Goal: Transaction & Acquisition: Download file/media

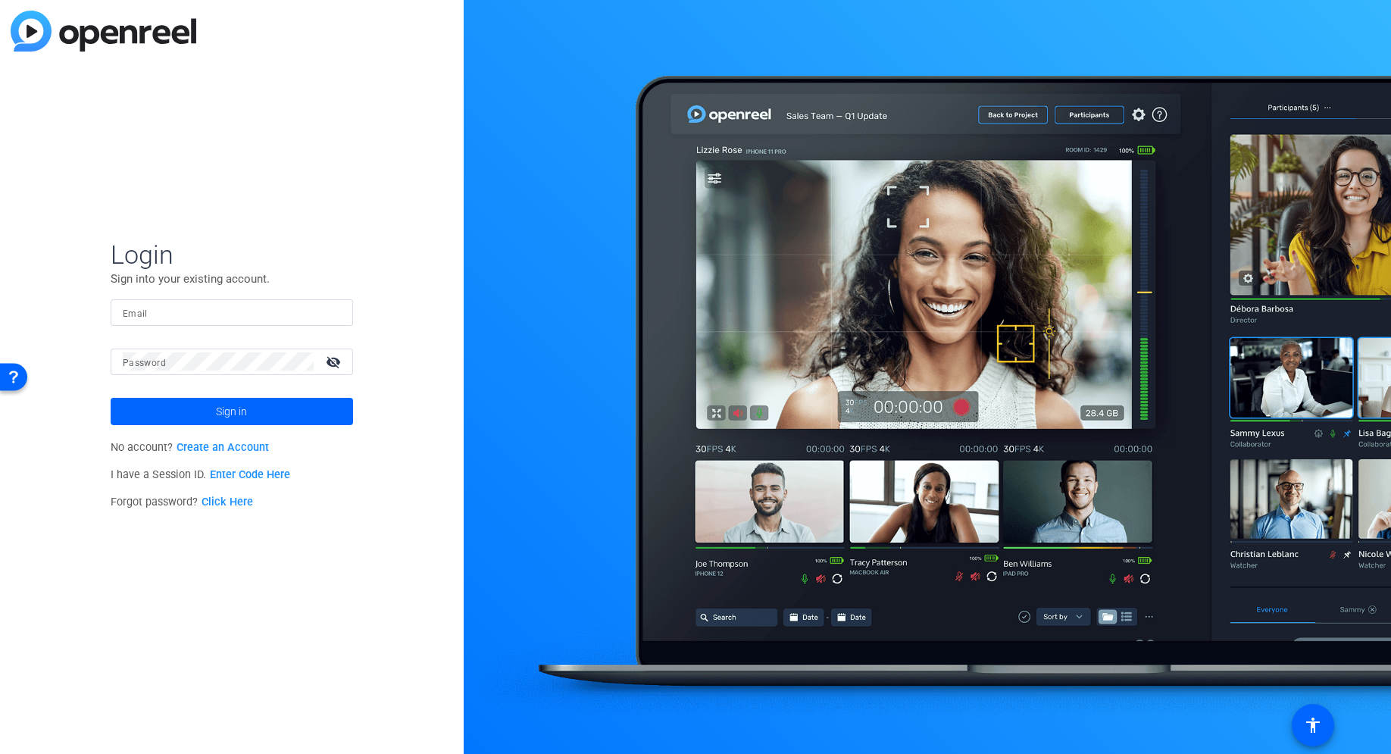
click at [224, 319] on input "Email" at bounding box center [232, 312] width 218 height 18
paste input "[PERSON_NAME][EMAIL_ADDRESS][DOMAIN_NAME]"
type input "[PERSON_NAME][EMAIL_ADDRESS][DOMAIN_NAME]"
click at [209, 409] on span at bounding box center [232, 411] width 242 height 36
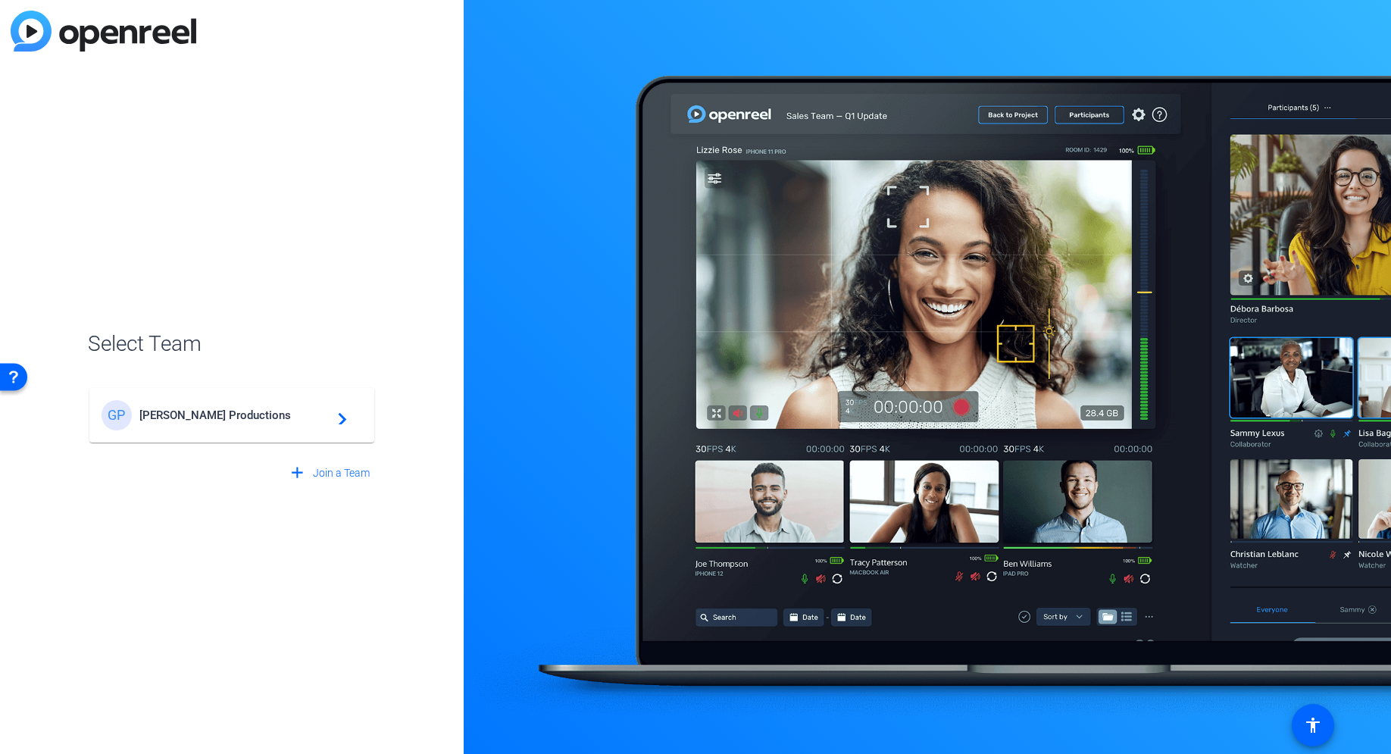
click at [271, 412] on span "[PERSON_NAME] Productions" at bounding box center [233, 415] width 189 height 14
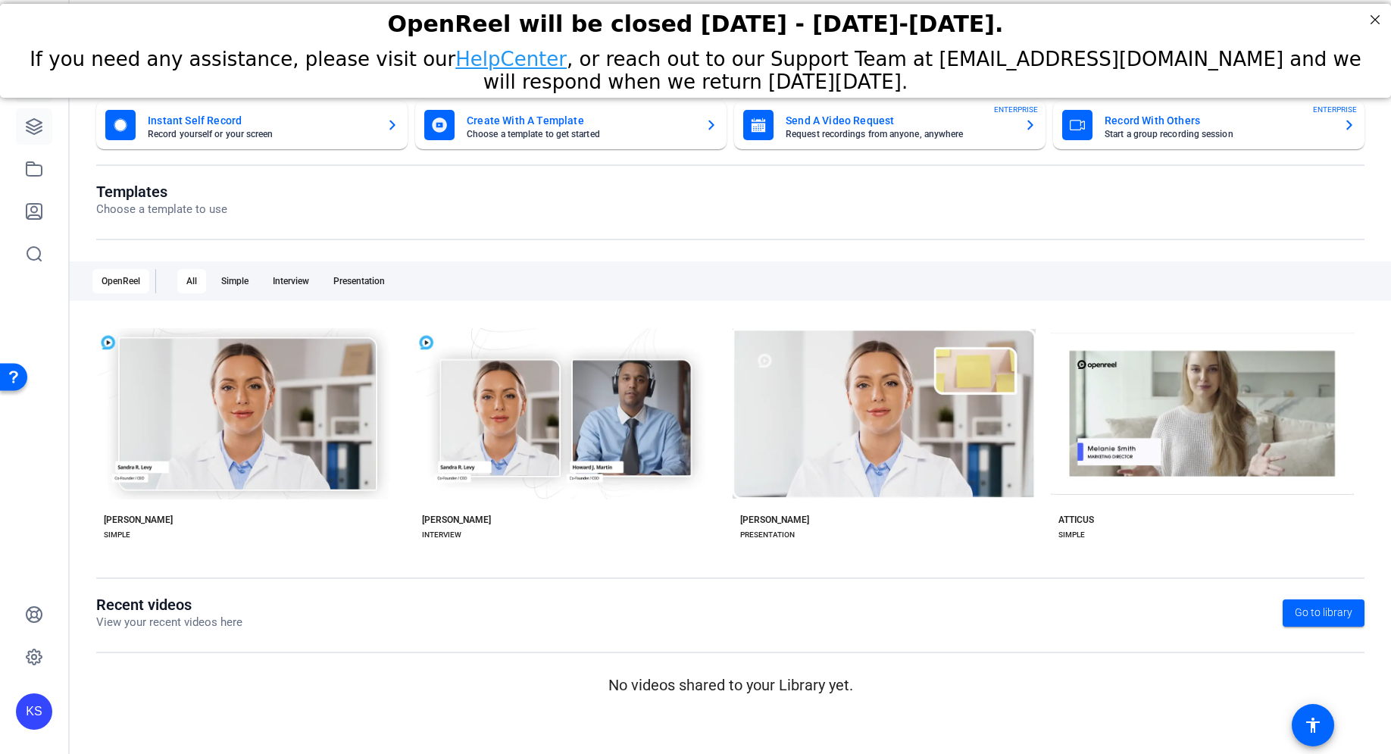
click at [35, 134] on icon at bounding box center [34, 126] width 18 height 18
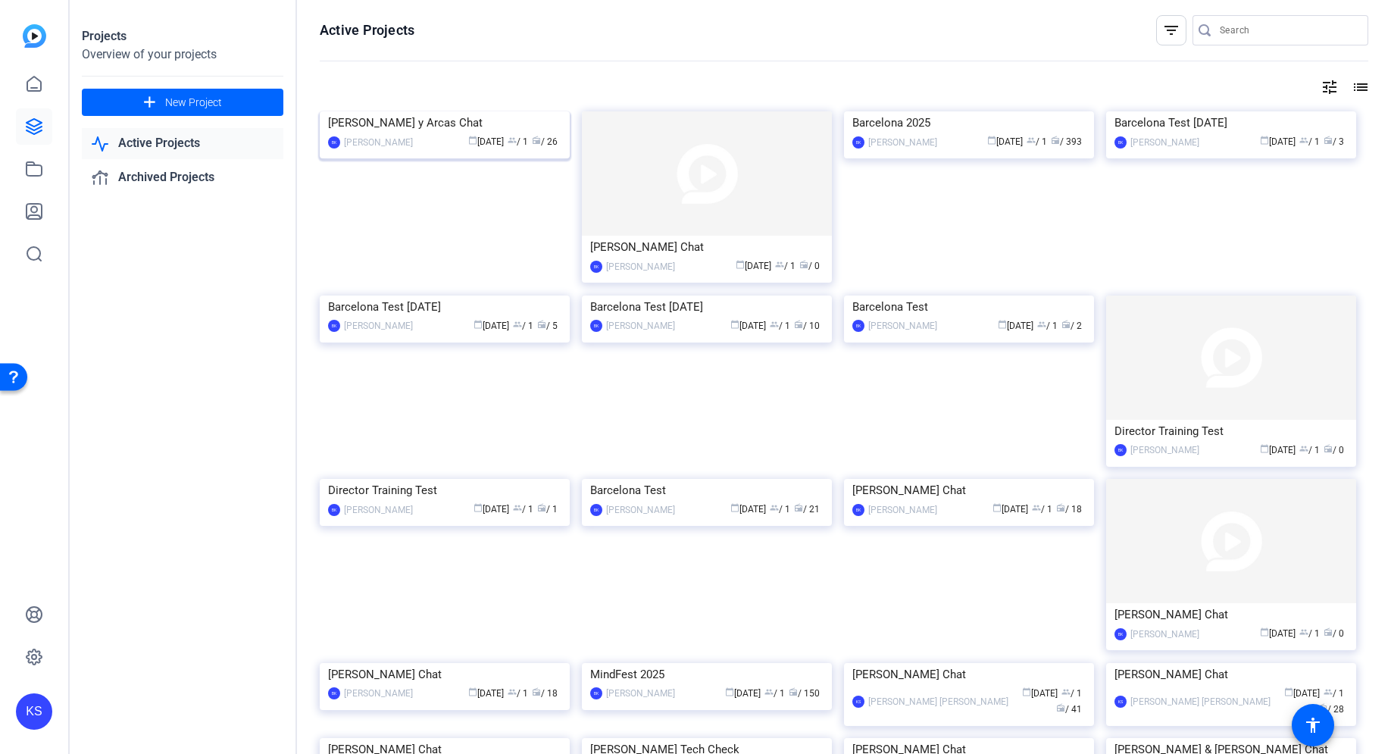
click at [492, 111] on img at bounding box center [445, 111] width 250 height 0
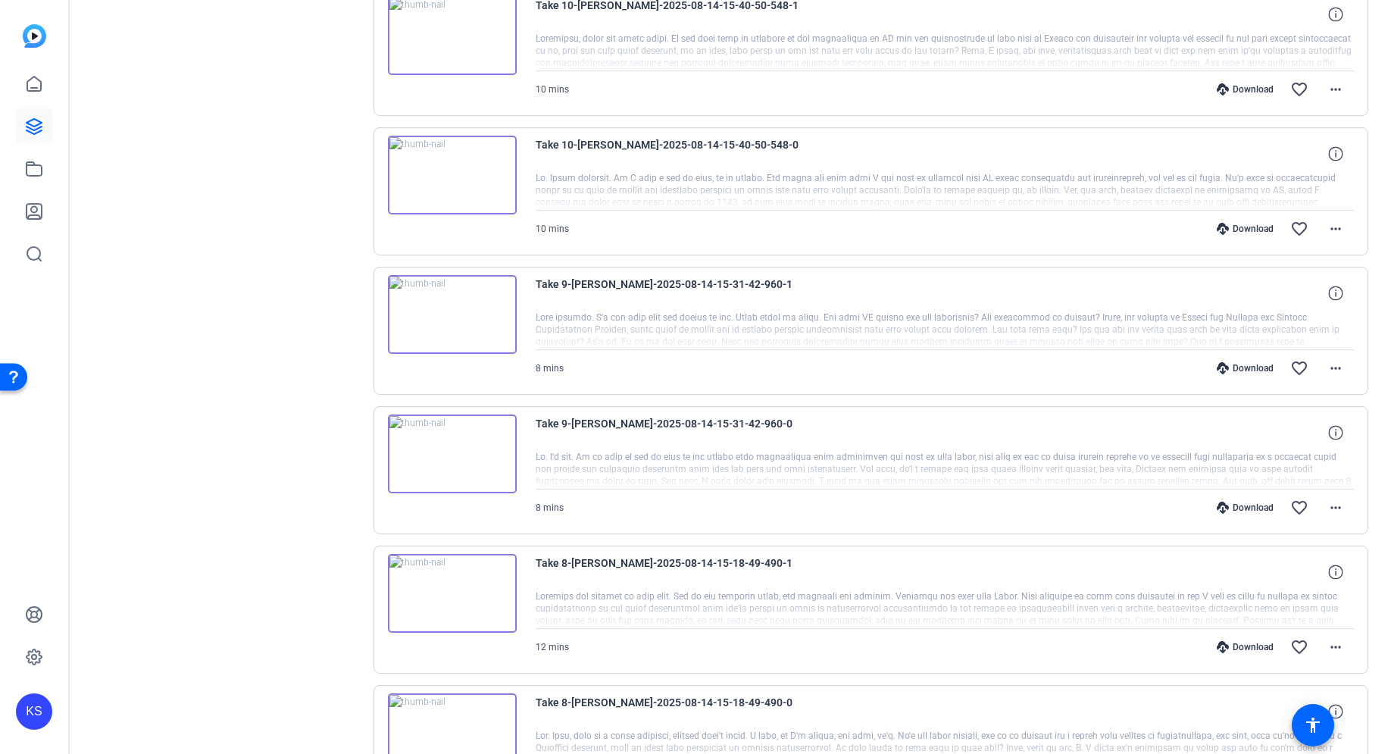
scroll to position [1057, 0]
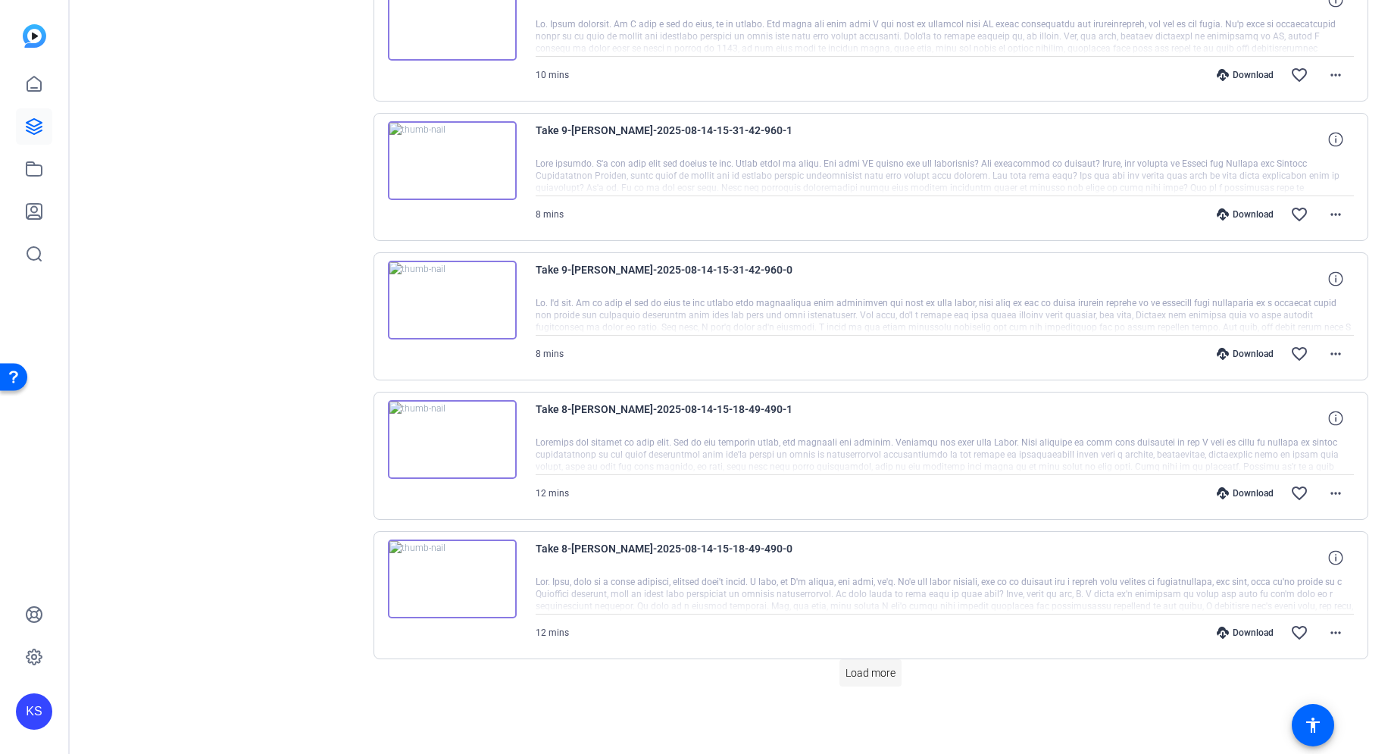
click at [864, 674] on span "Load more" at bounding box center [871, 673] width 50 height 16
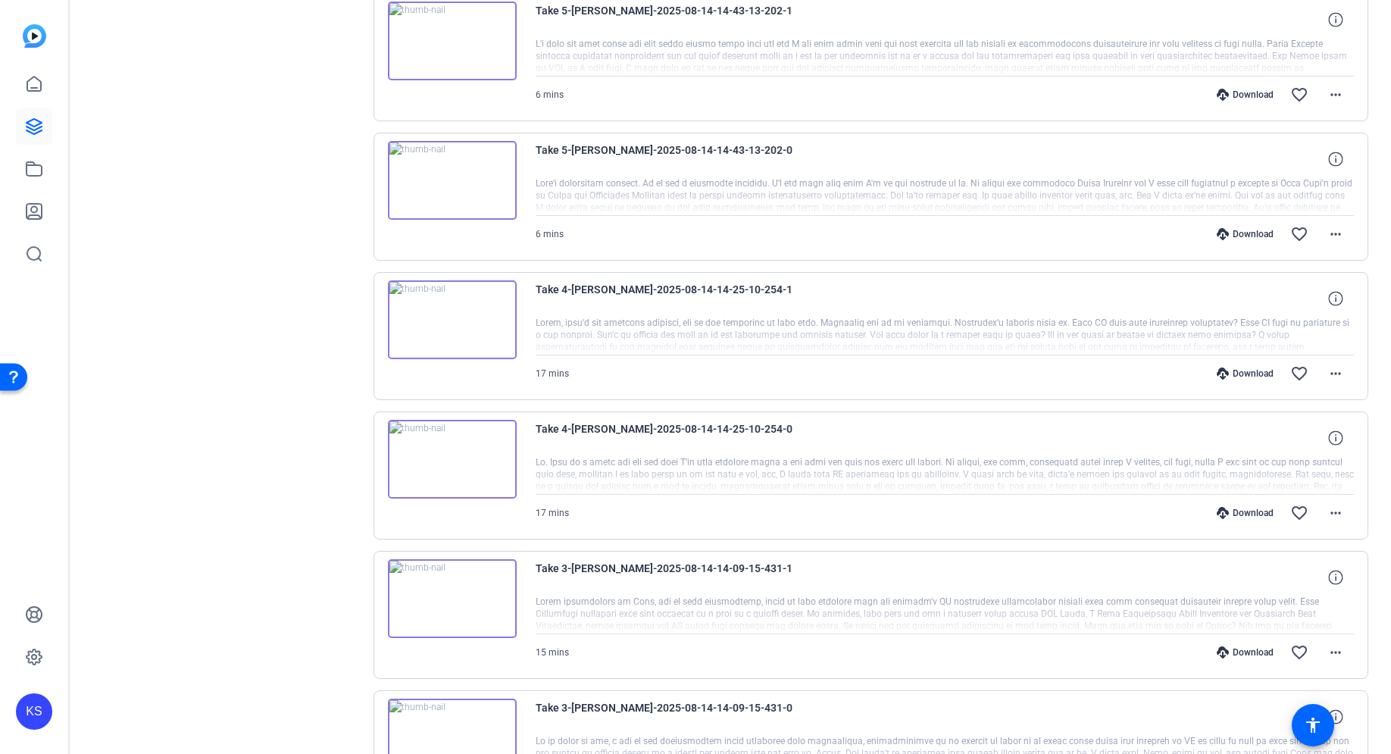
scroll to position [2439, 0]
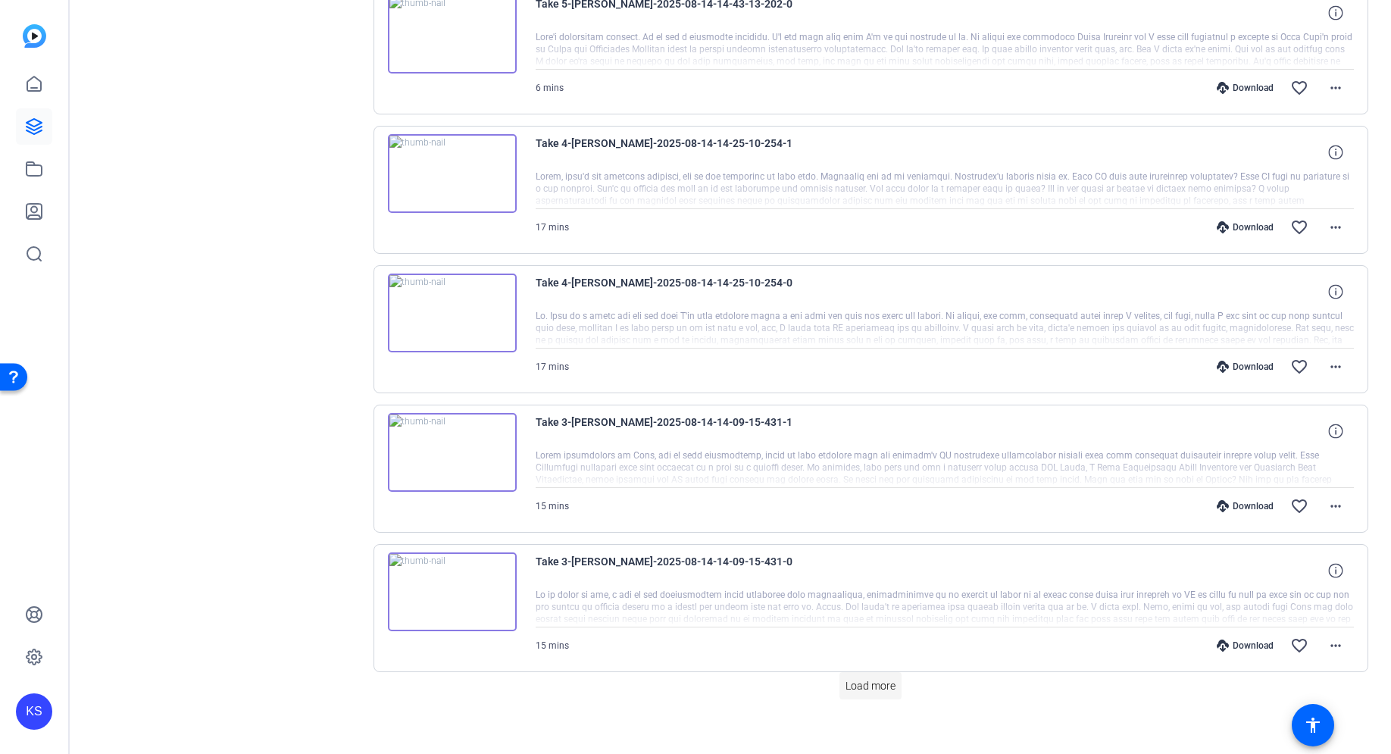
click at [864, 687] on span "Load more" at bounding box center [871, 686] width 50 height 16
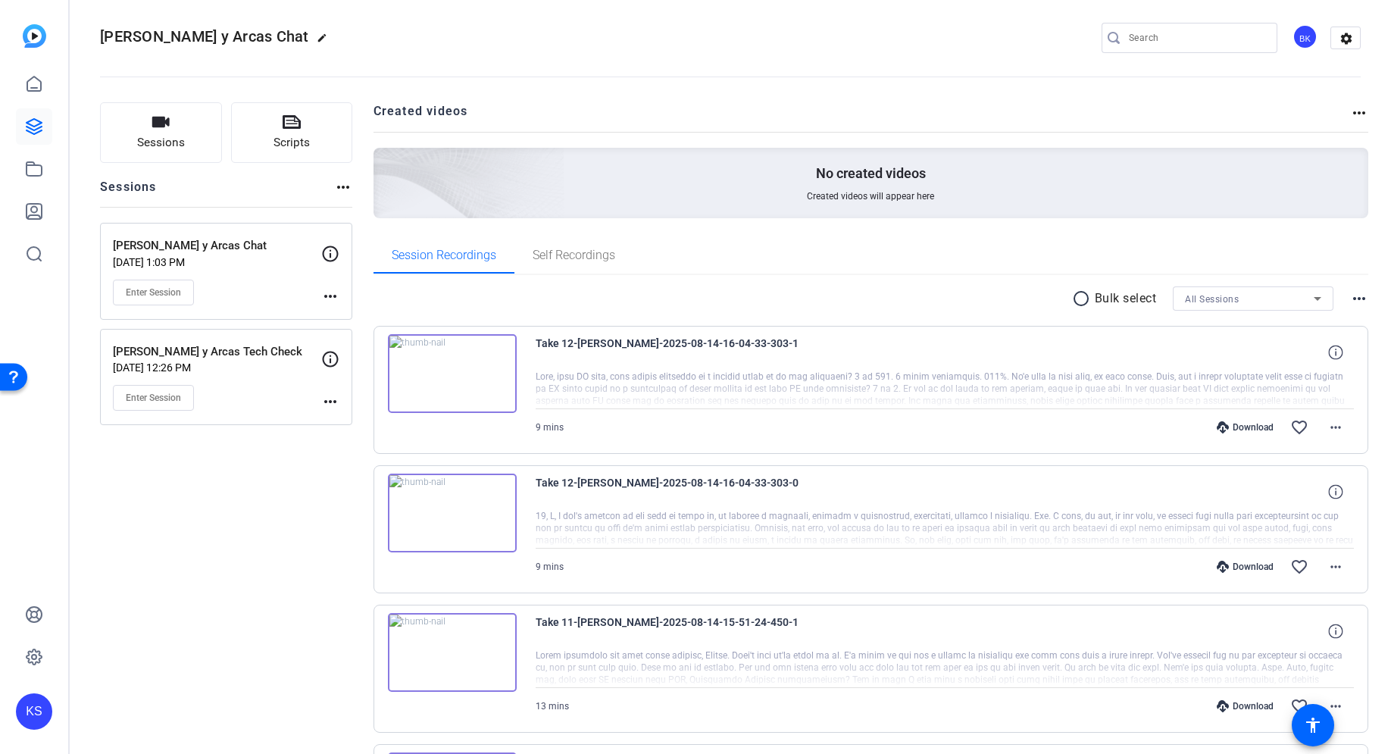
scroll to position [0, 0]
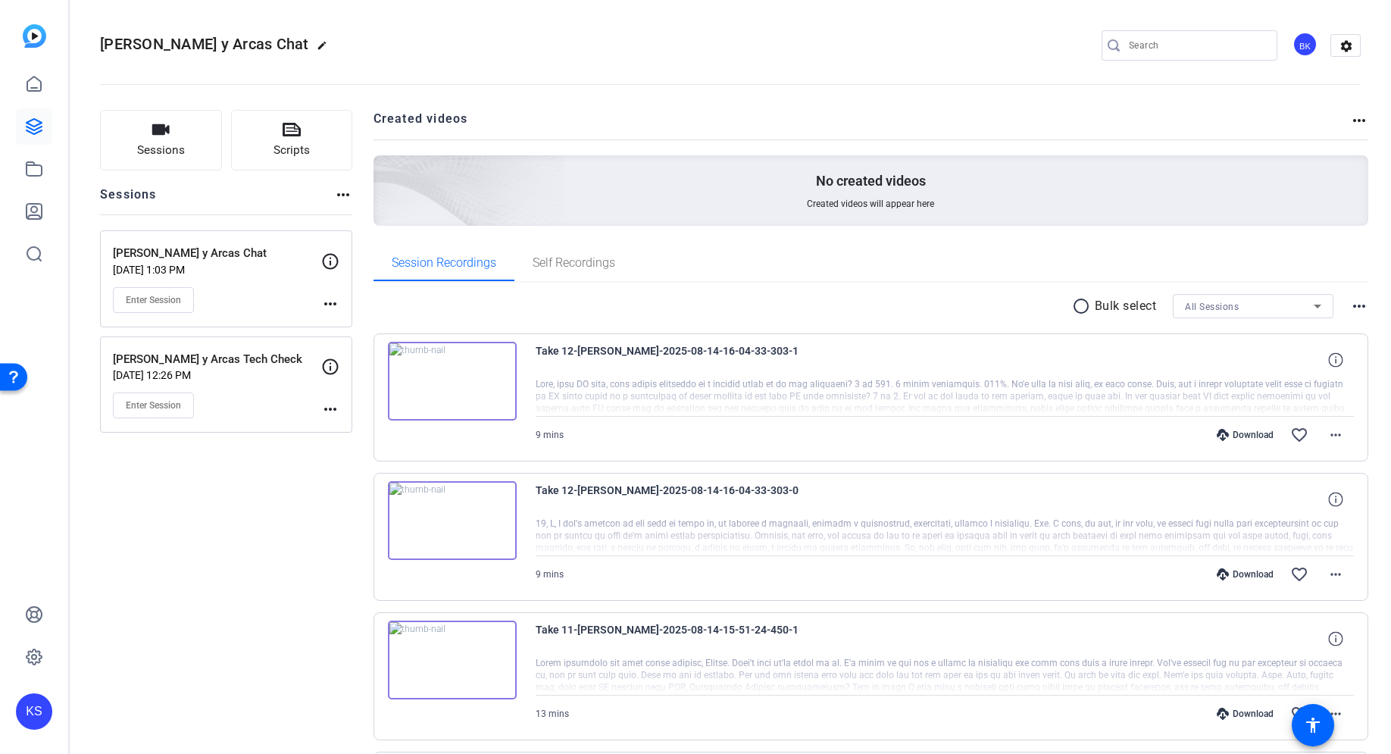
click at [1072, 305] on mat-icon "radio_button_unchecked" at bounding box center [1083, 306] width 23 height 18
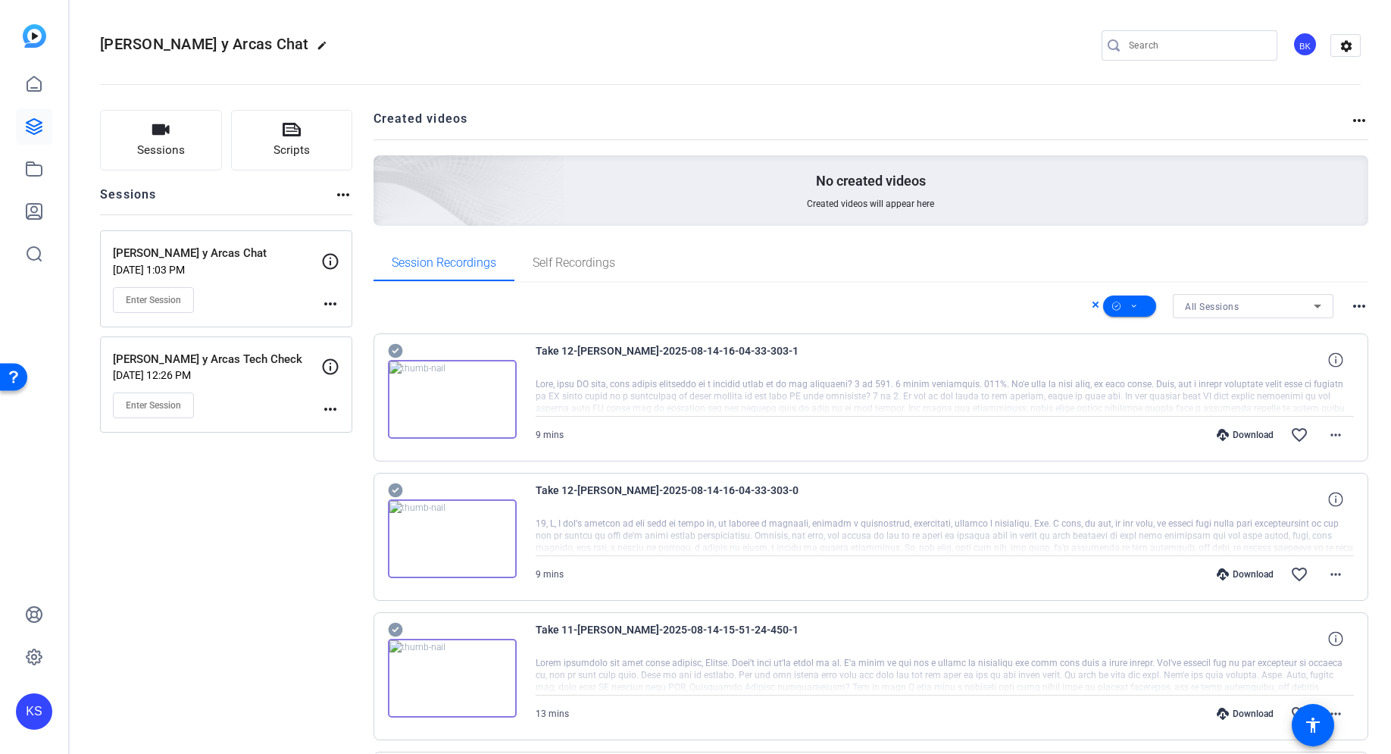
click at [1234, 304] on div "All Sessions" at bounding box center [1249, 306] width 129 height 19
click at [1095, 276] on div at bounding box center [695, 377] width 1391 height 754
click at [1131, 308] on icon at bounding box center [1135, 306] width 8 height 19
click at [1146, 330] on span "Select All" at bounding box center [1147, 330] width 80 height 18
click at [1129, 303] on div at bounding box center [695, 377] width 1391 height 754
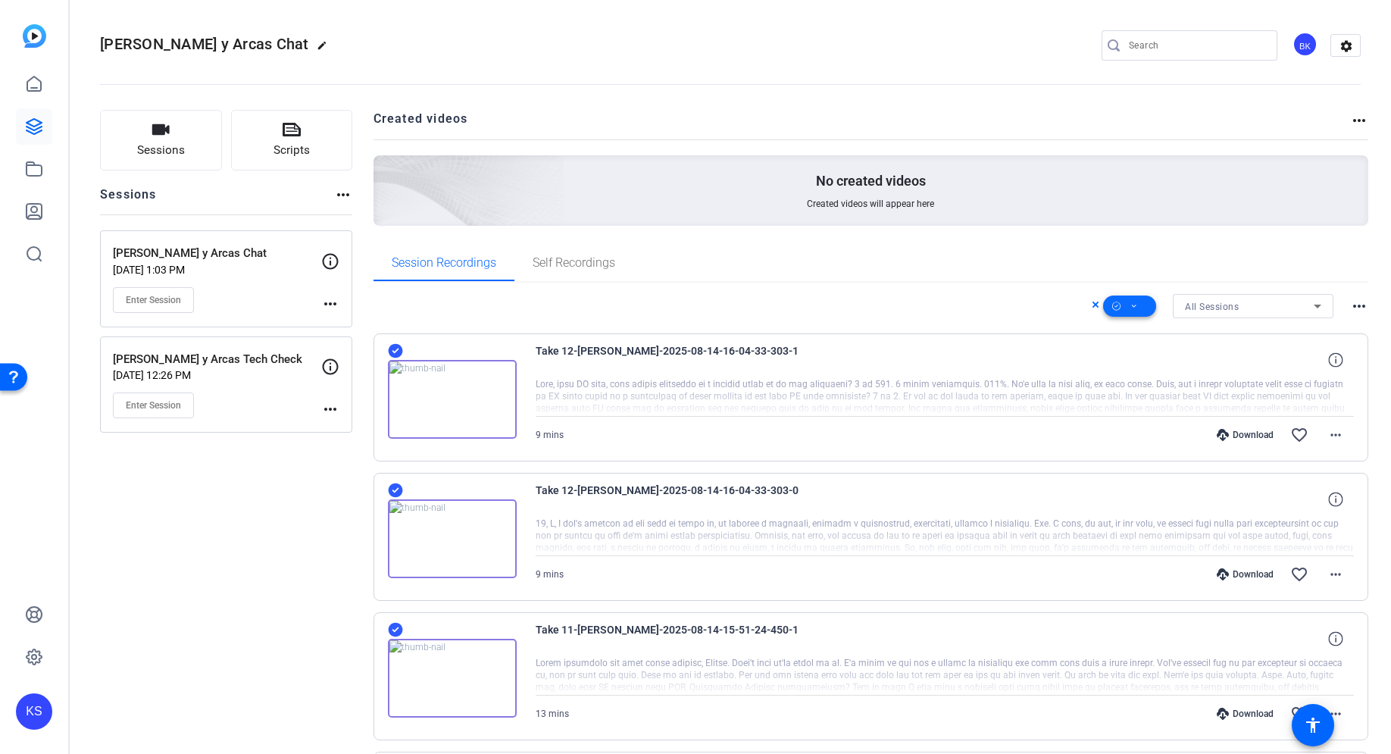
click at [1131, 308] on icon at bounding box center [1135, 306] width 8 height 19
click at [1134, 381] on span "Download MP4" at bounding box center [1147, 387] width 80 height 18
